Goal: Transaction & Acquisition: Purchase product/service

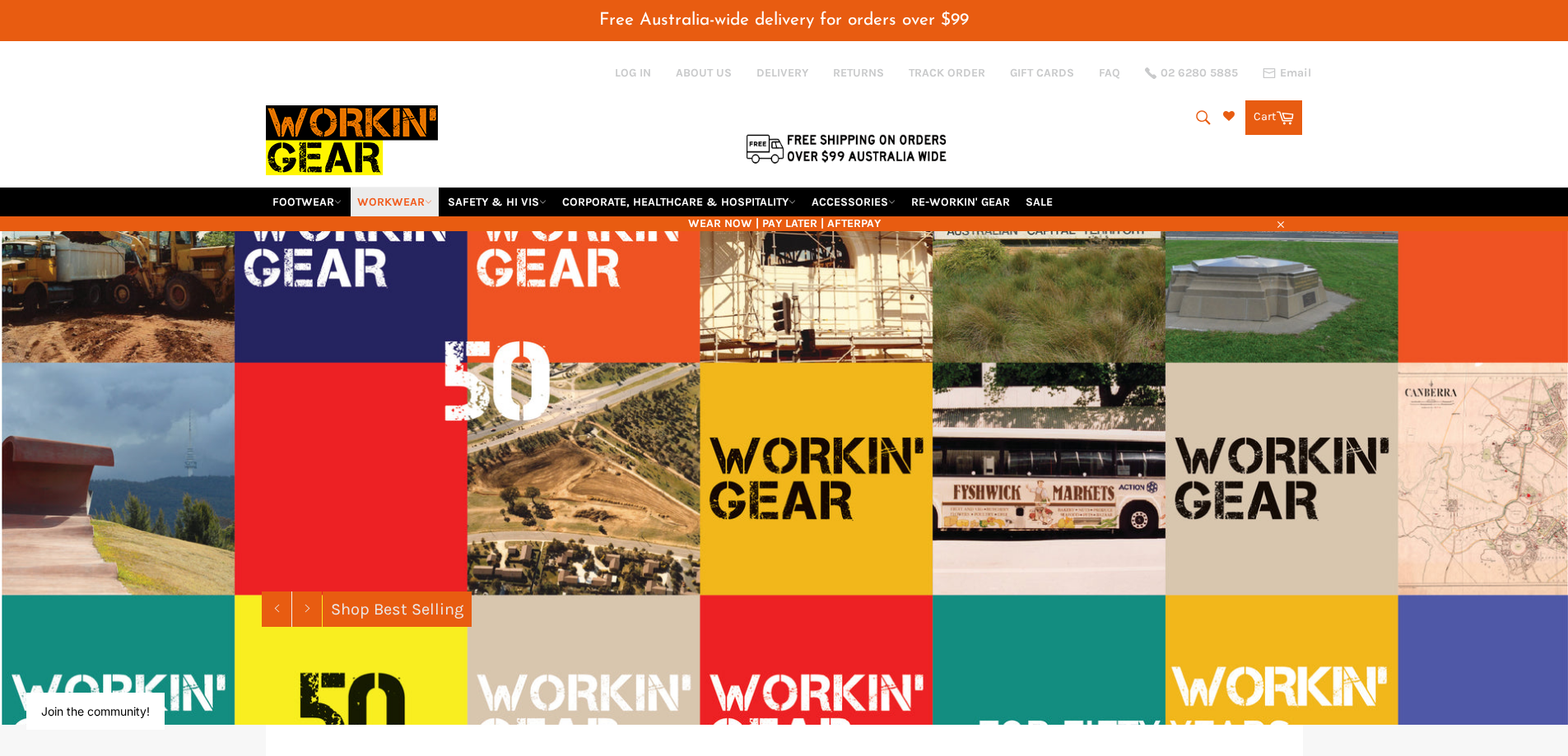
click at [397, 200] on link "WORKWEAR" at bounding box center [395, 201] width 88 height 28
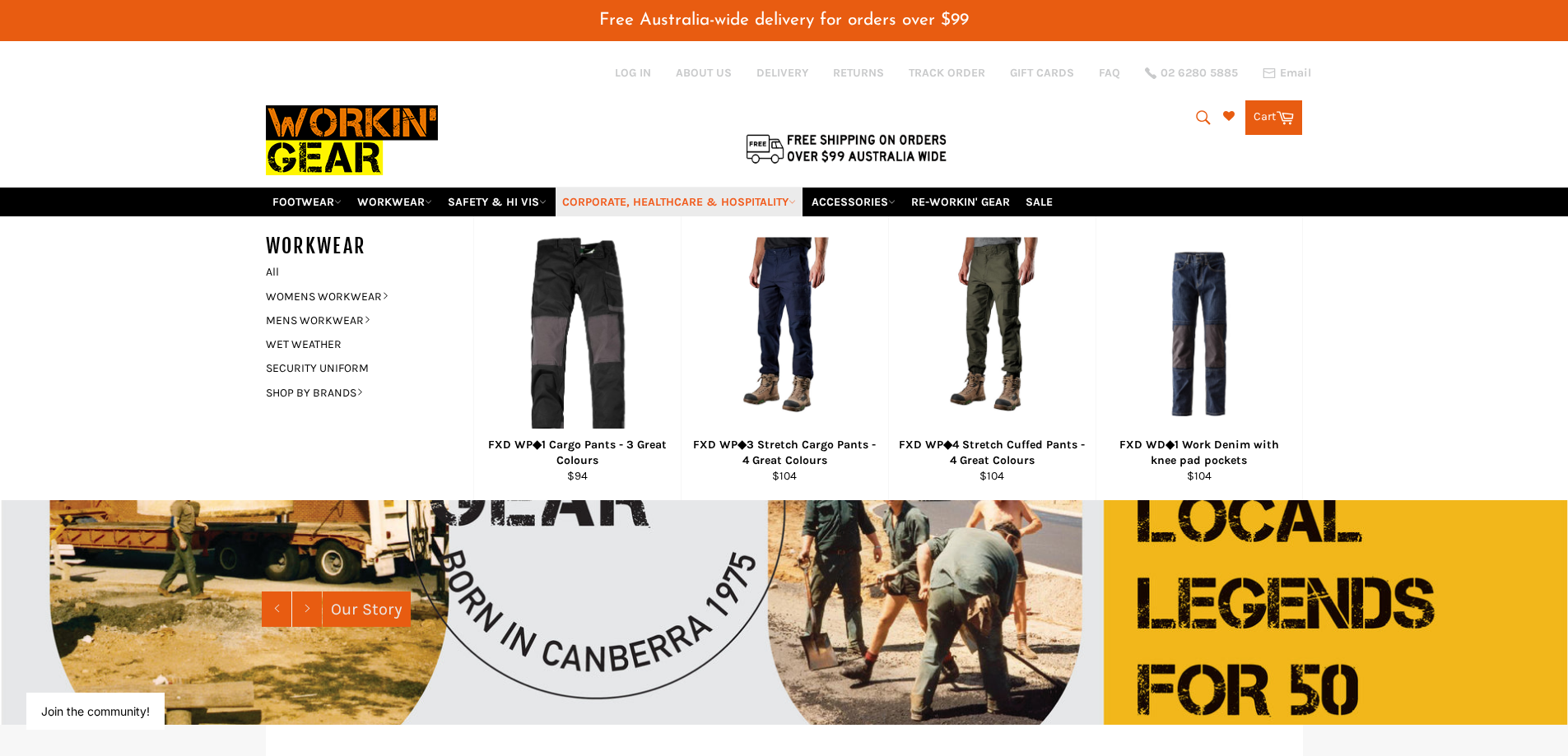
click at [677, 194] on link "CORPORATE, HEALTHCARE & HOSPITALITY" at bounding box center [679, 201] width 247 height 28
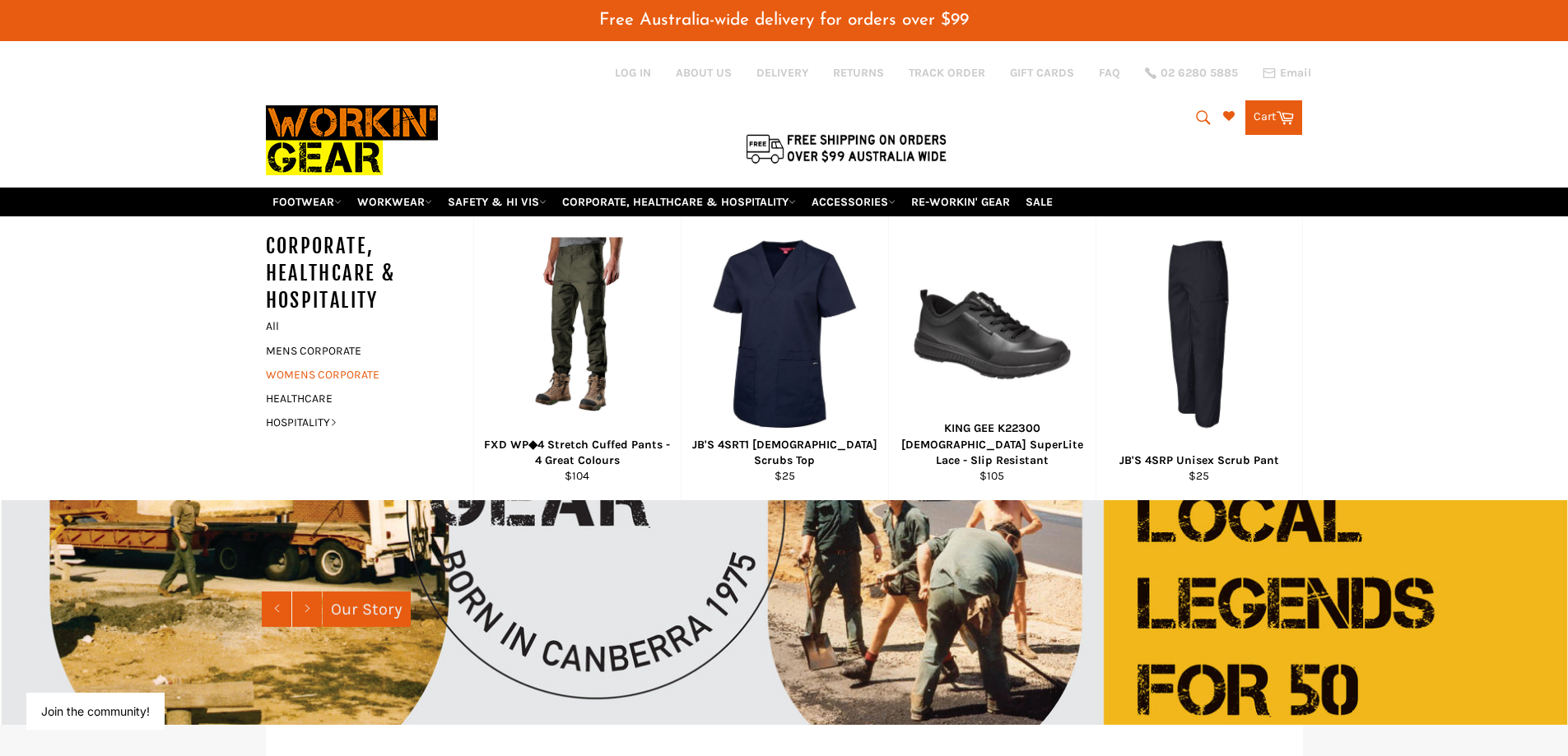
click at [345, 373] on link "WOMENS CORPORATE" at bounding box center [358, 374] width 199 height 23
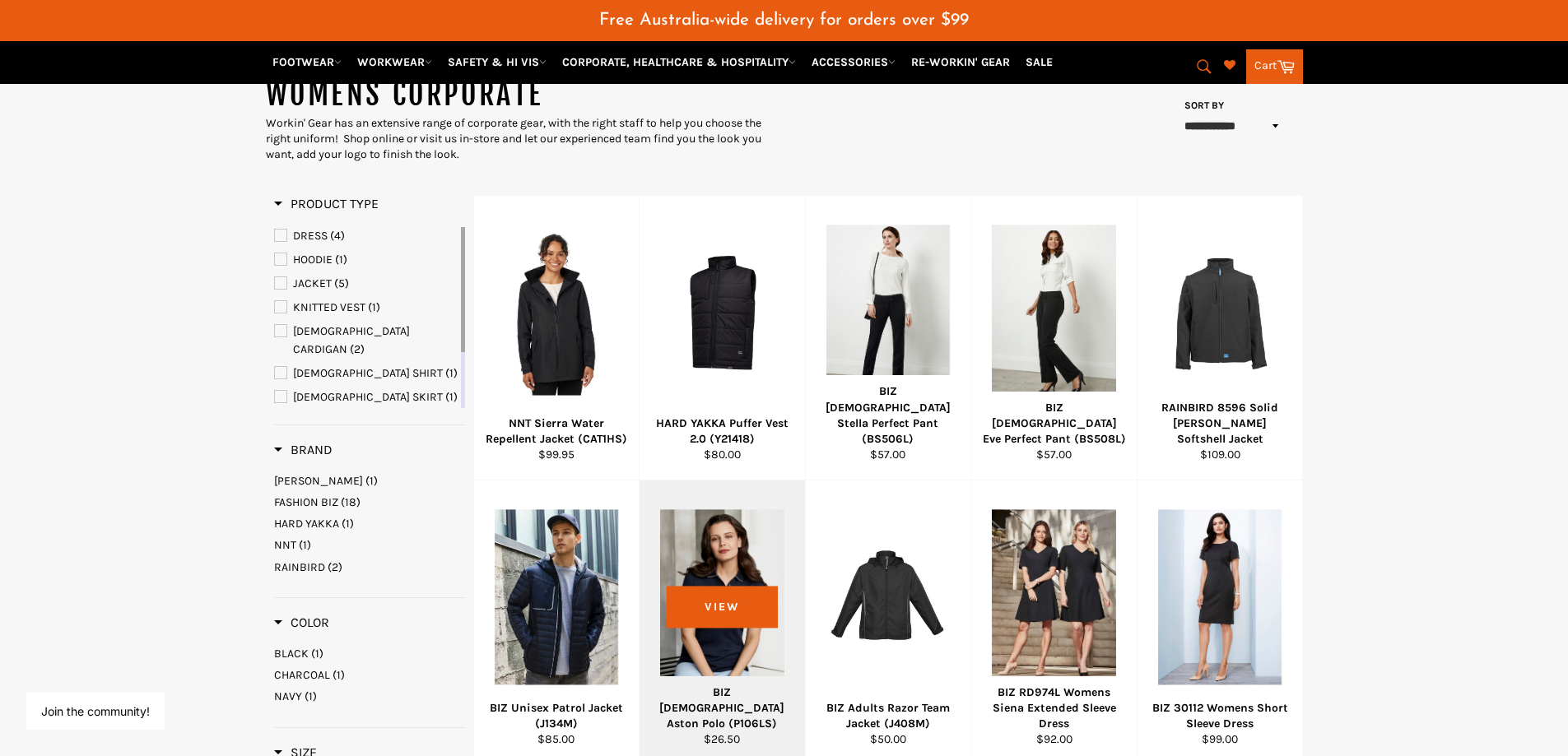
scroll to position [247, 0]
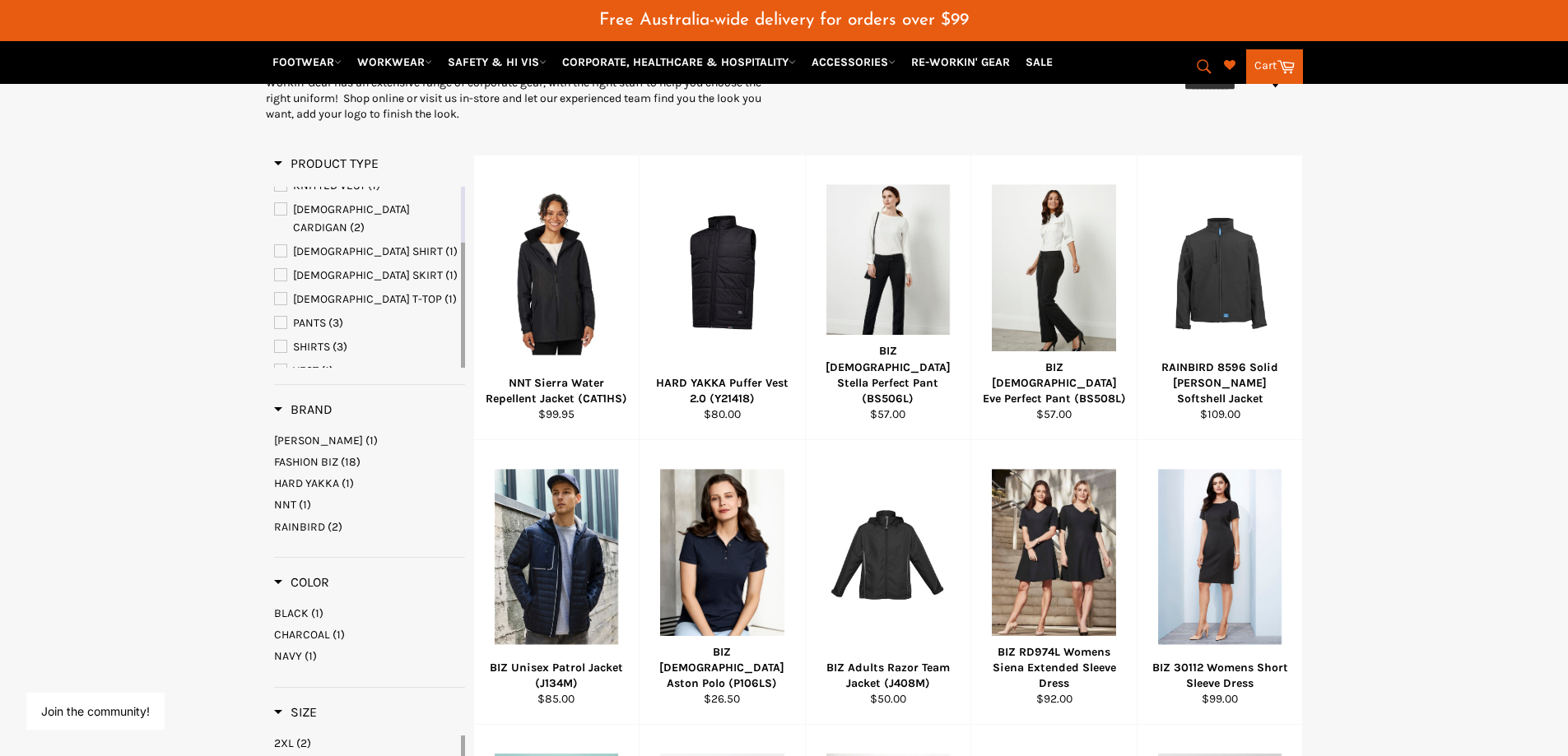
drag, startPoint x: 464, startPoint y: 270, endPoint x: 464, endPoint y: 326, distance: 56.0
click at [464, 326] on div at bounding box center [463, 305] width 4 height 125
click at [318, 340] on span "SHIRTS" at bounding box center [312, 347] width 37 height 14
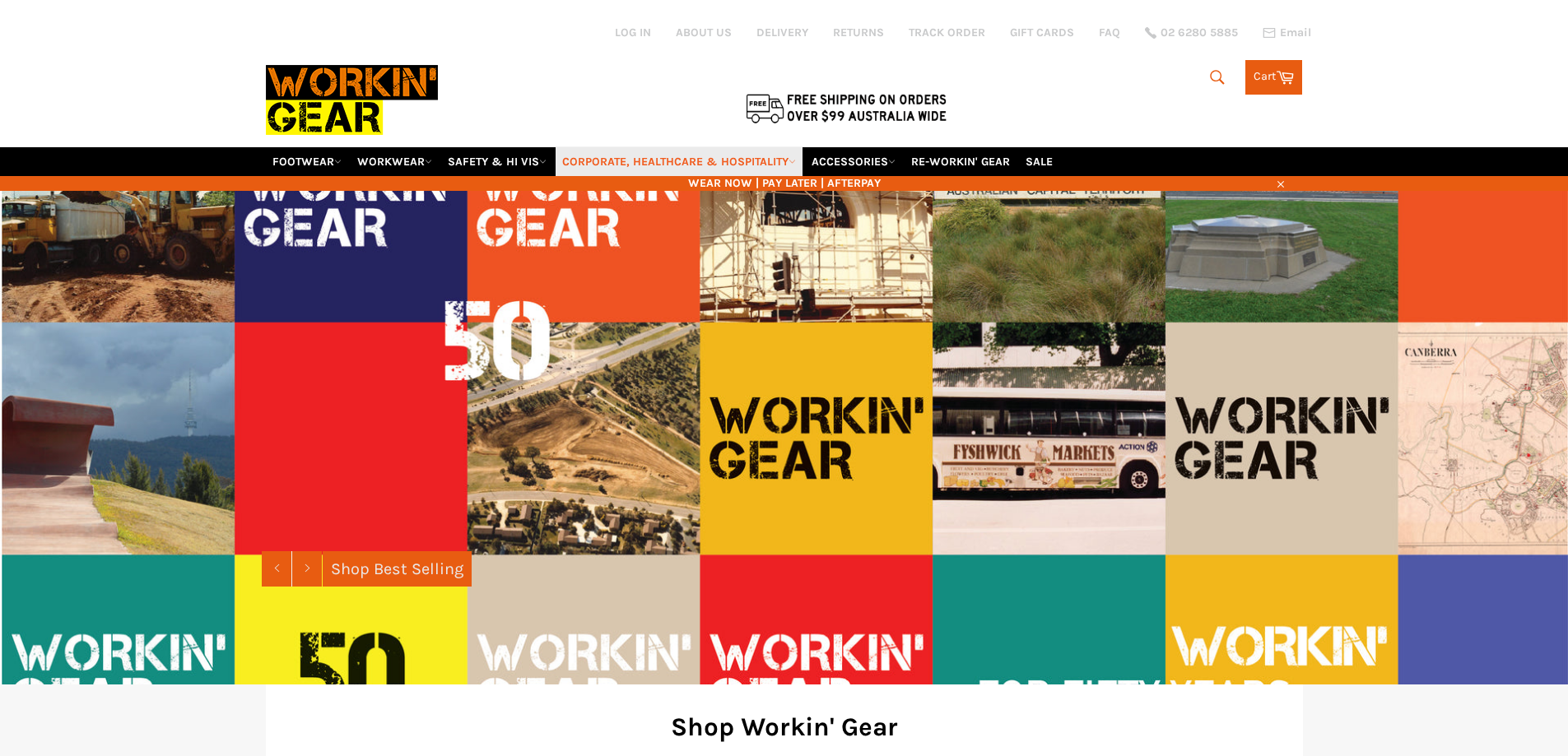
click at [667, 156] on link "CORPORATE, HEALTHCARE & HOSPITALITY" at bounding box center [679, 161] width 247 height 28
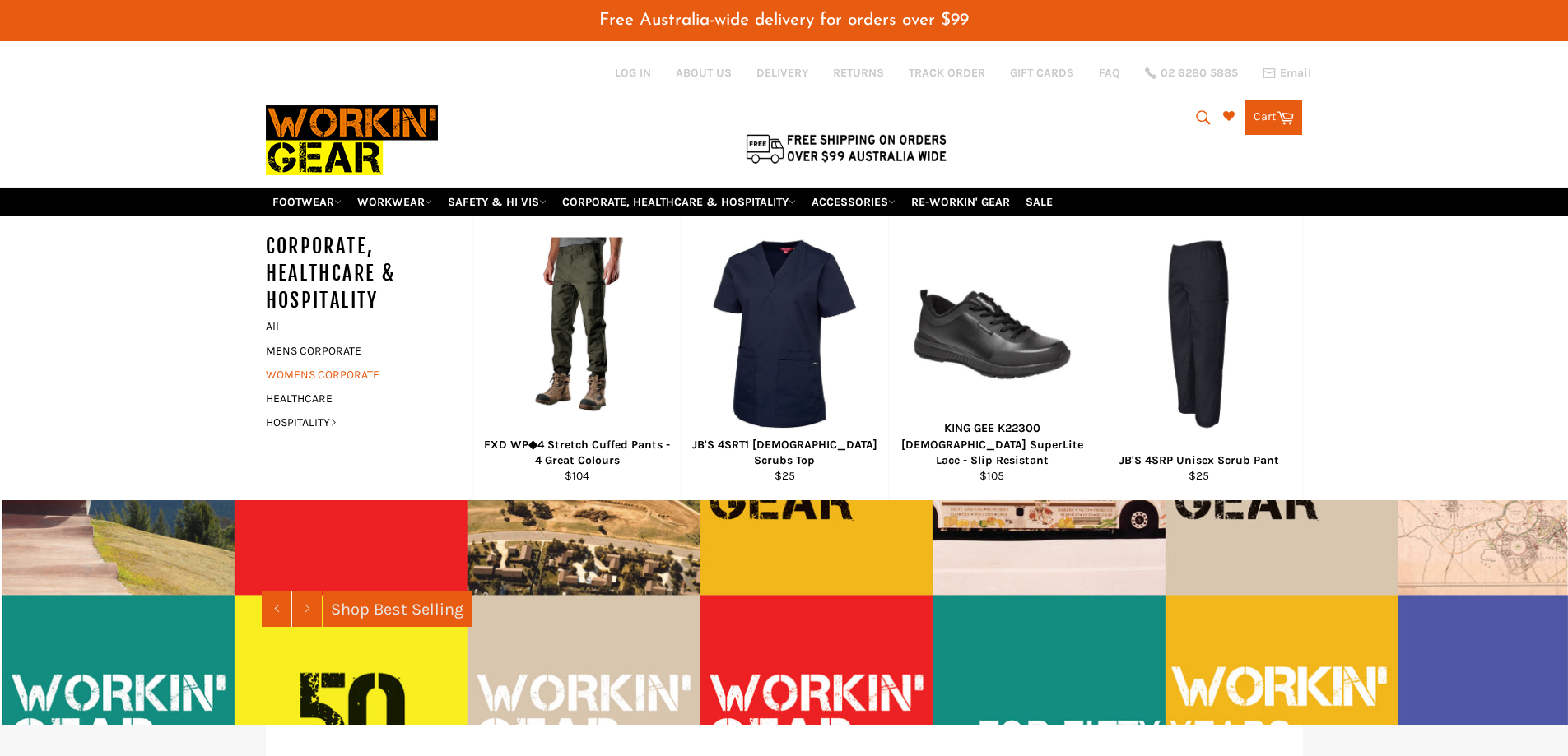
click at [348, 372] on link "WOMENS CORPORATE" at bounding box center [358, 374] width 199 height 23
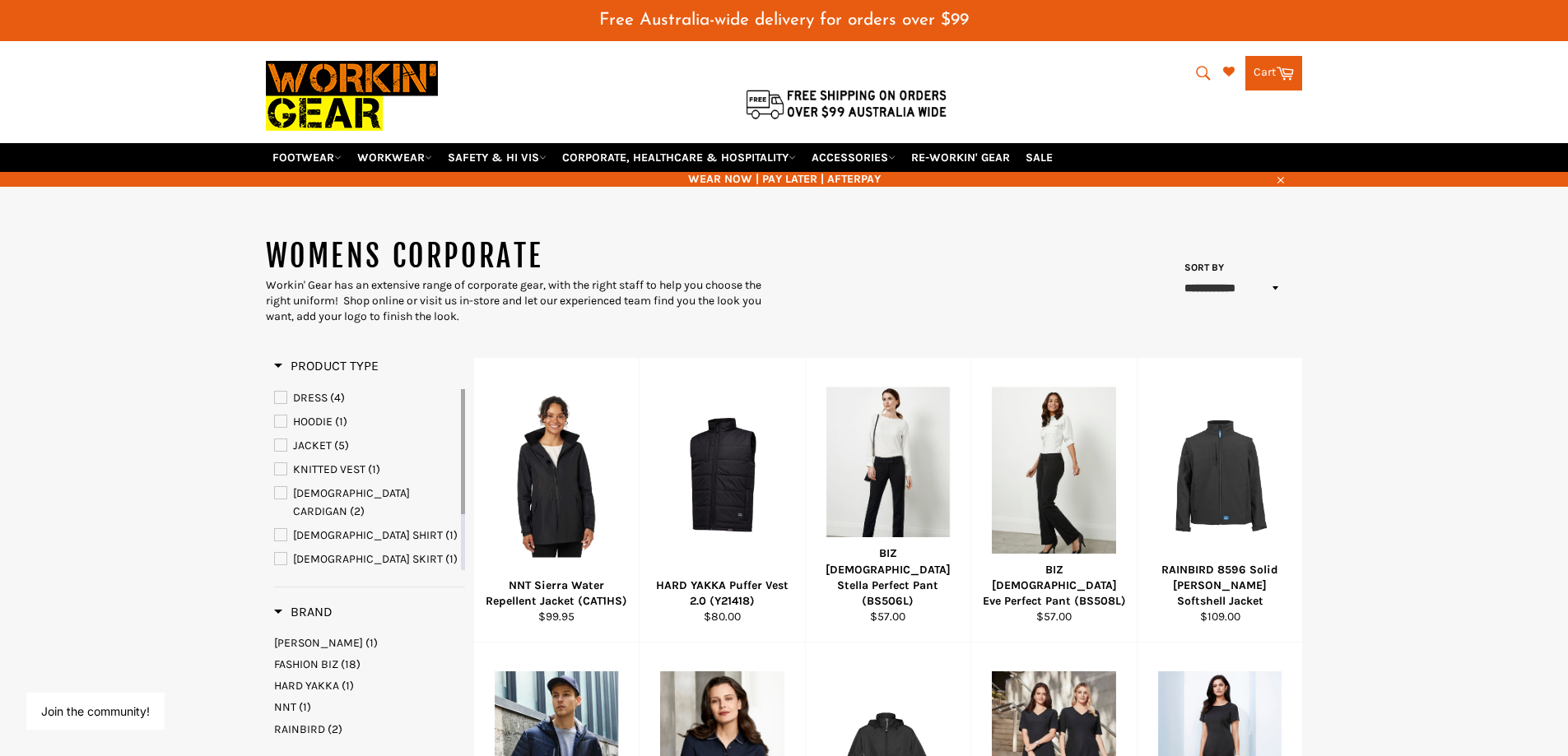
scroll to position [82, 0]
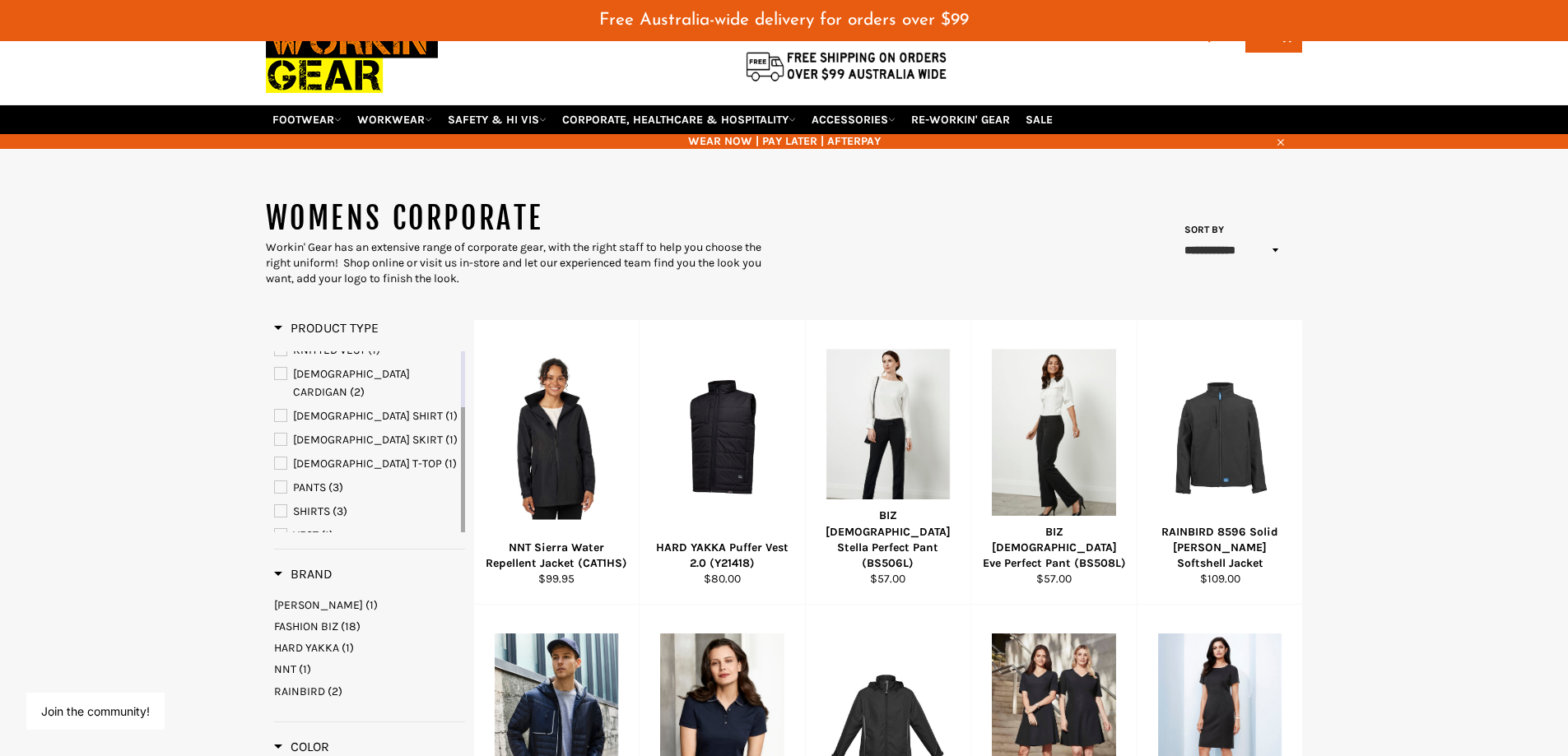
click at [333, 504] on span "(3)" at bounding box center [339, 511] width 15 height 14
